Goal: Information Seeking & Learning: Find contact information

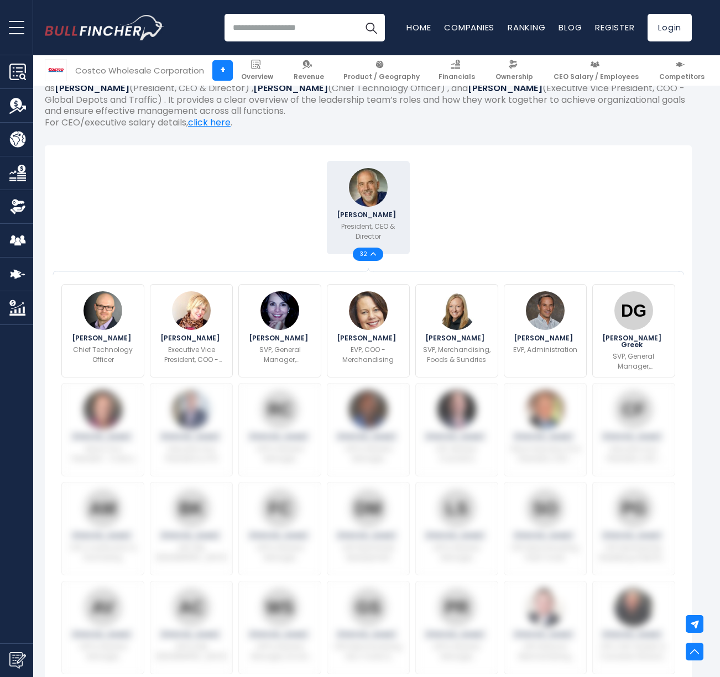
scroll to position [276, 0]
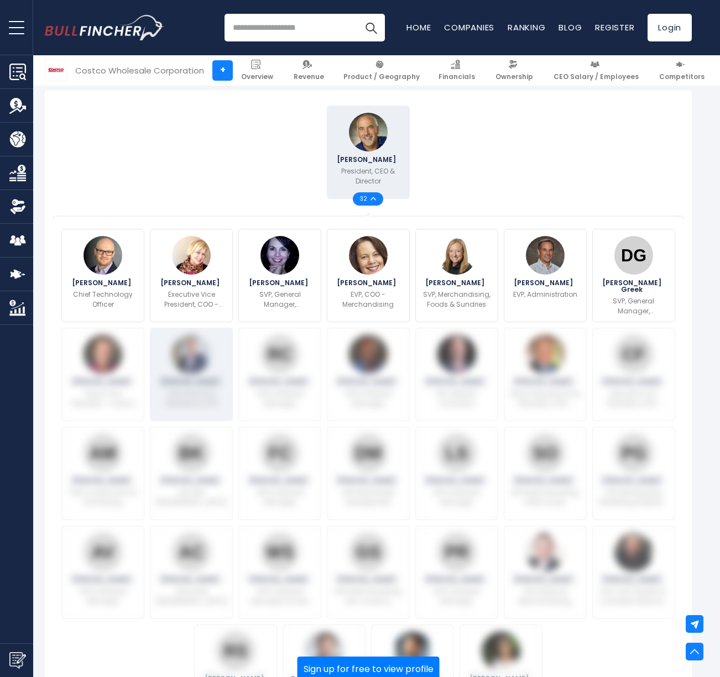
click at [232, 403] on div "[PERSON_NAME] Executive Vice President & CFO" at bounding box center [191, 374] width 83 height 93
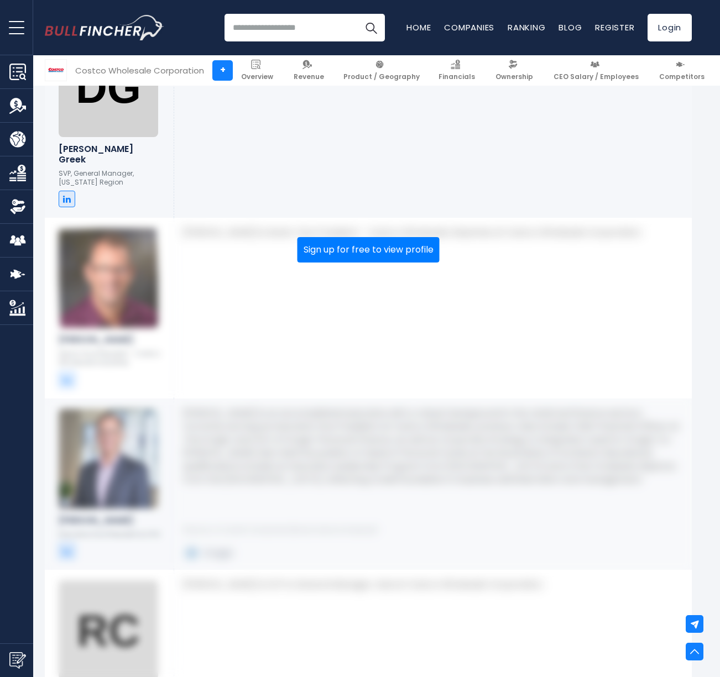
scroll to position [2186, 0]
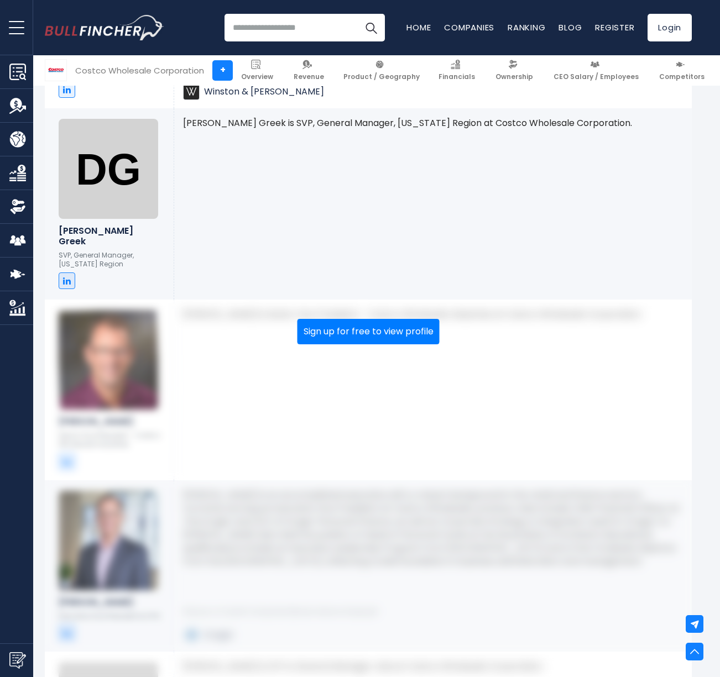
click at [194, 416] on div "[PERSON_NAME] is Senior Vice President - Costco Wholesale Industries at Costco …" at bounding box center [433, 390] width 518 height 180
click at [333, 325] on button "Sign up for free to view profile" at bounding box center [368, 331] width 142 height 25
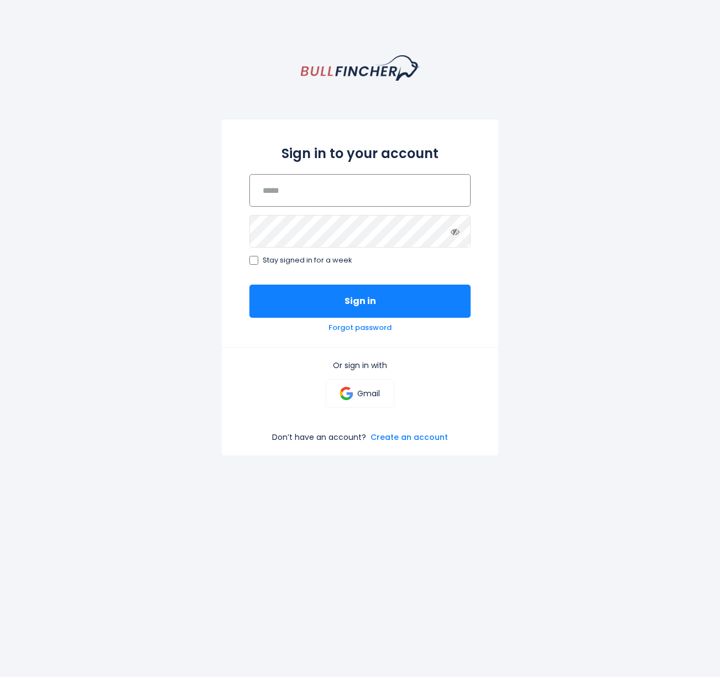
click at [336, 190] on input "email" at bounding box center [359, 190] width 221 height 33
